Goal: Information Seeking & Learning: Learn about a topic

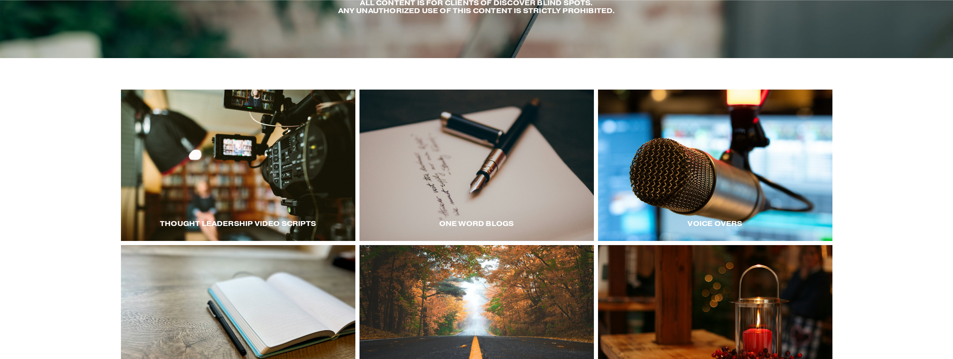
scroll to position [119, 0]
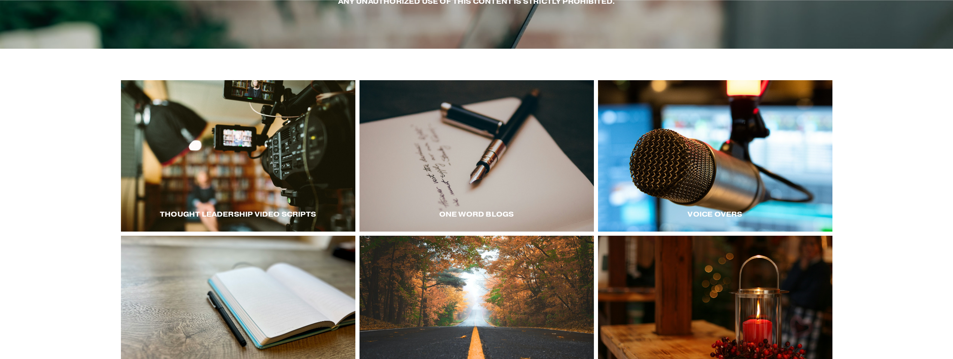
click at [257, 185] on div at bounding box center [238, 155] width 234 height 151
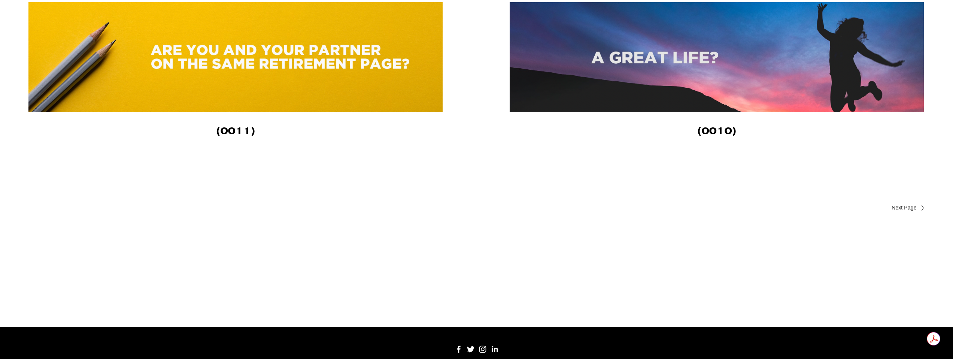
scroll to position [2235, 0]
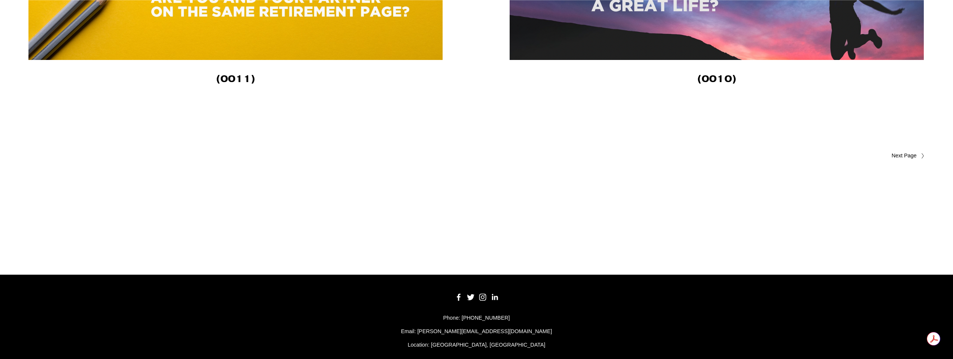
click at [898, 155] on span "Older Posts" at bounding box center [890, 155] width 53 height 9
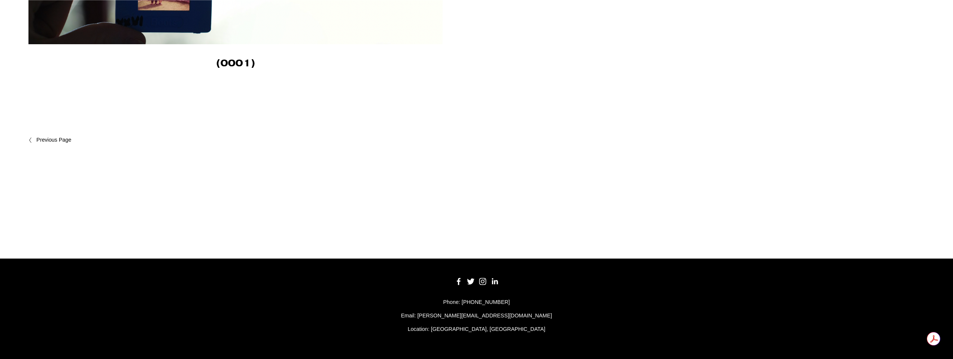
scroll to position [1212, 0]
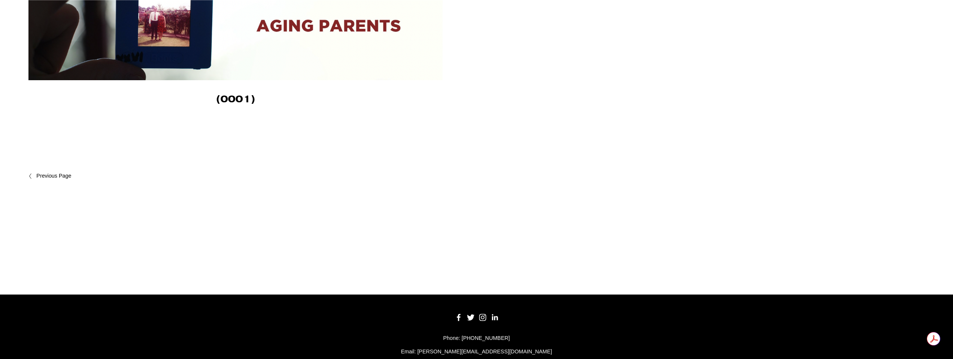
click at [53, 174] on span "Newer Posts" at bounding box center [68, 176] width 65 height 9
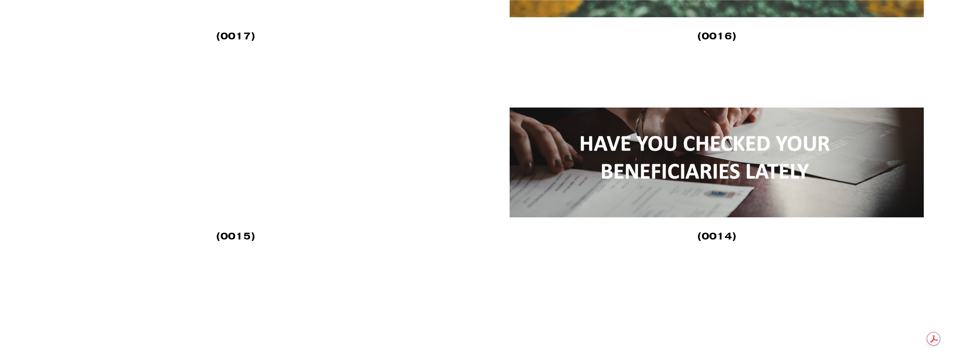
scroll to position [1774, 0]
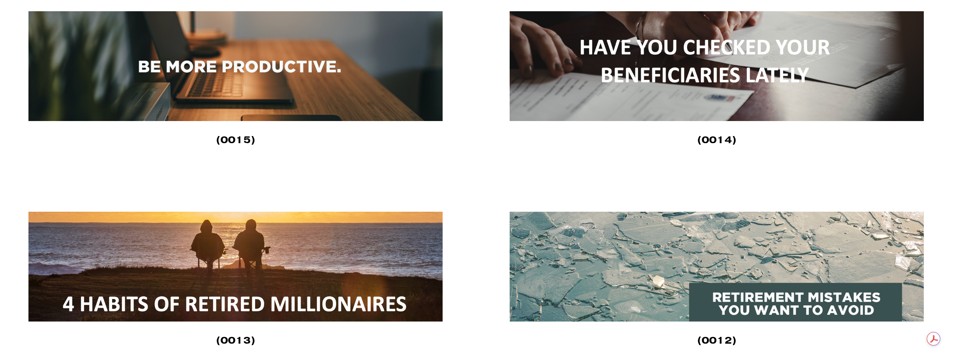
click at [224, 296] on img at bounding box center [236, 267] width 416 height 110
